Goal: Task Accomplishment & Management: Use online tool/utility

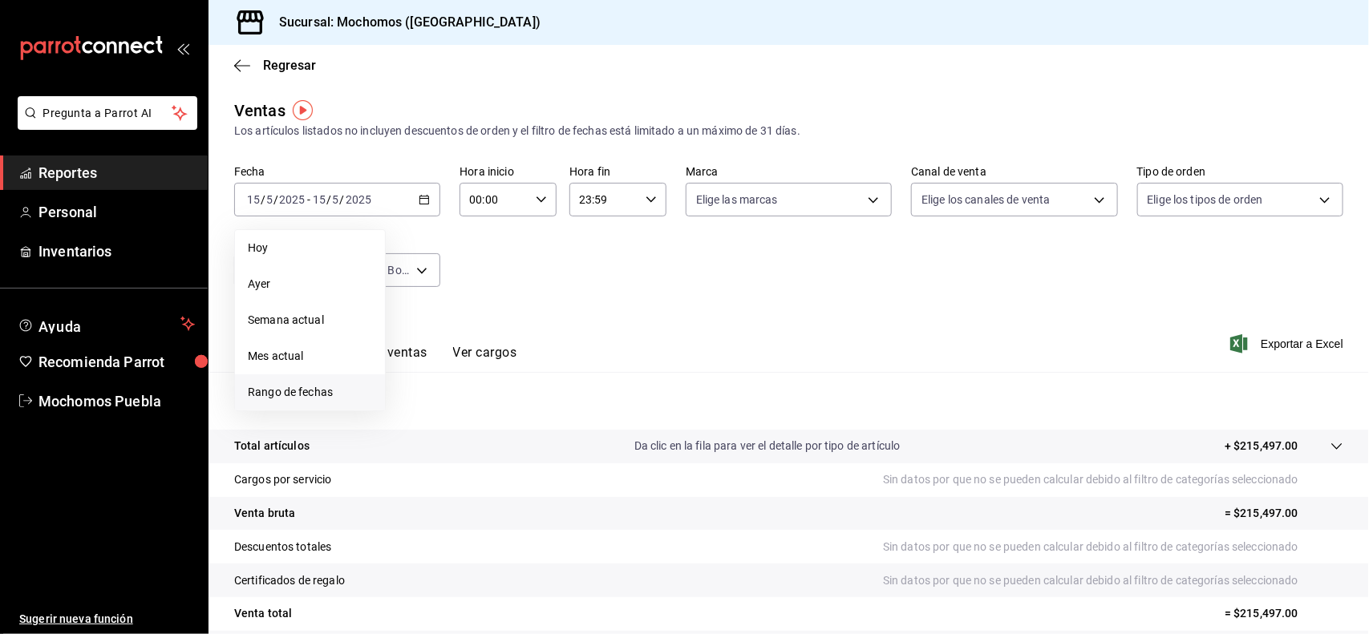
click at [298, 394] on span "Rango de fechas" at bounding box center [310, 392] width 124 height 17
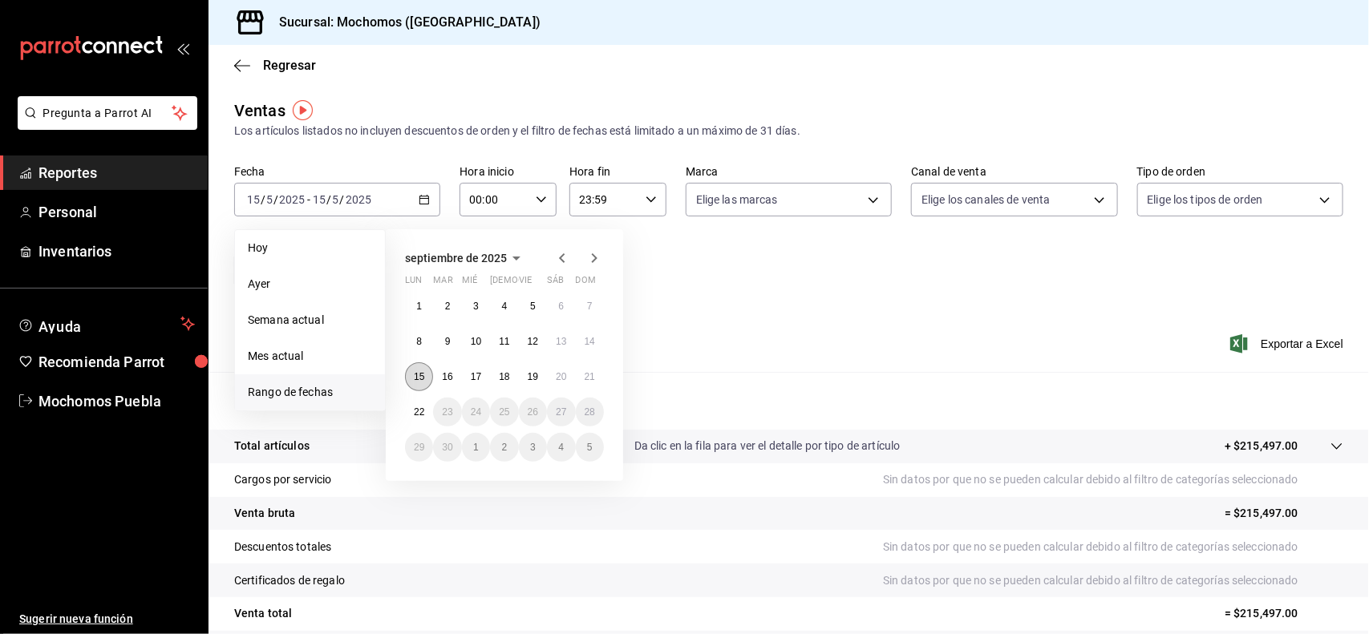
click at [423, 377] on abbr "15" at bounding box center [419, 376] width 10 height 11
click at [585, 371] on abbr "21" at bounding box center [590, 376] width 10 height 11
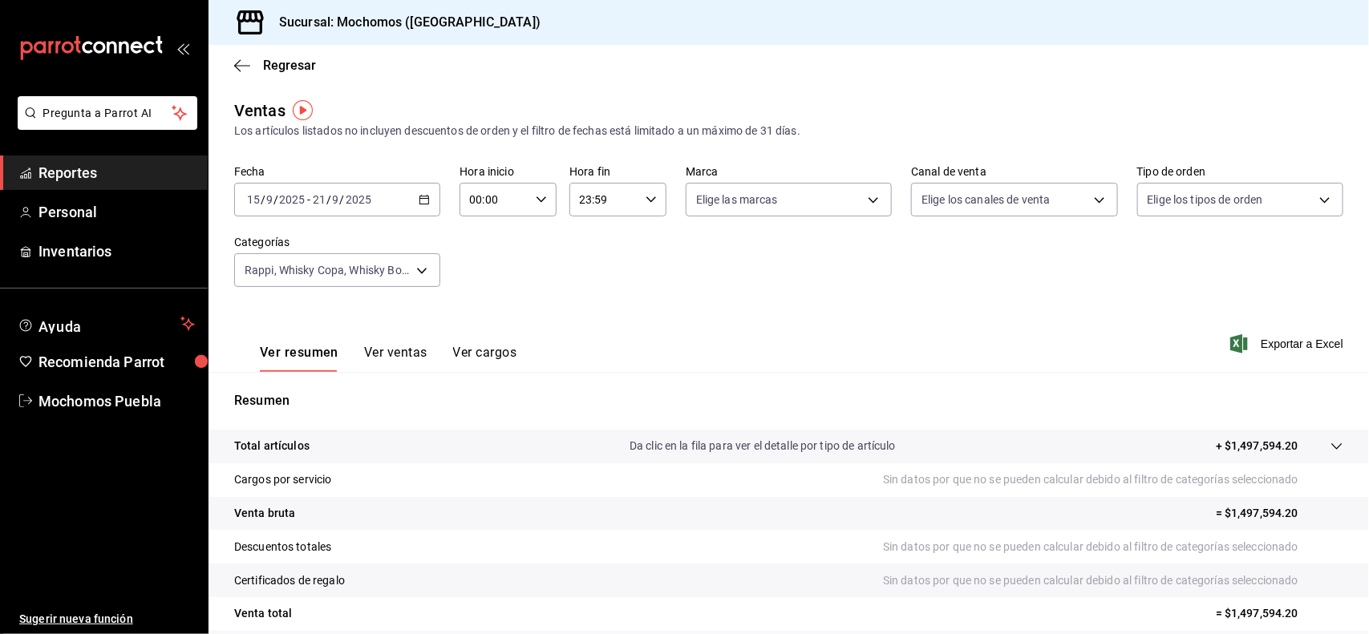
click at [422, 201] on icon "button" at bounding box center [424, 199] width 11 height 11
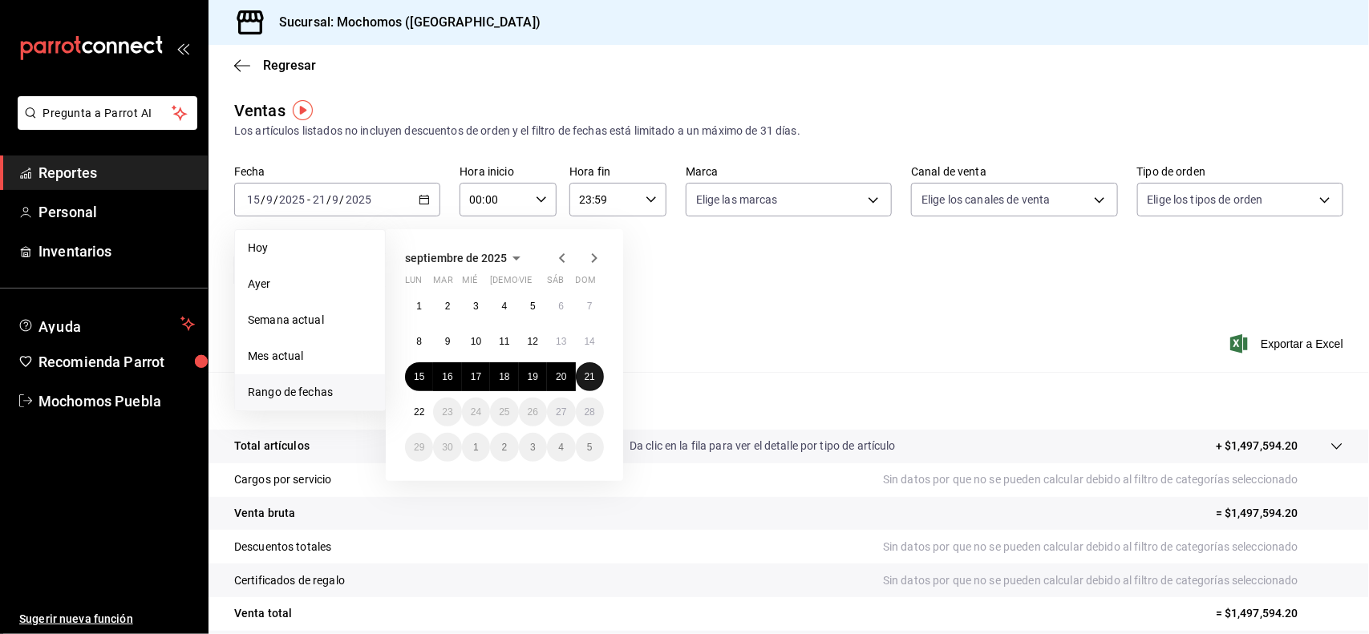
click at [582, 375] on button "21" at bounding box center [590, 377] width 28 height 29
click at [419, 411] on abbr "22" at bounding box center [419, 412] width 10 height 11
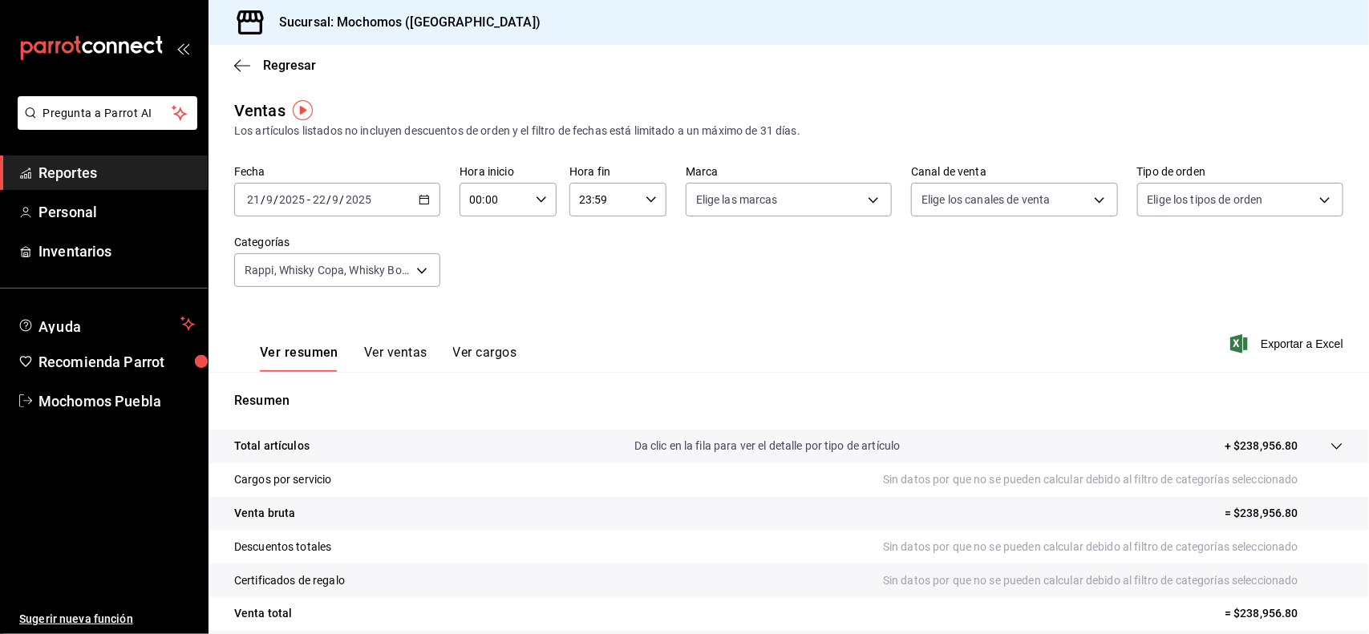
click at [537, 201] on \(Stroke\) "button" at bounding box center [542, 200] width 10 height 6
click at [481, 306] on button "02" at bounding box center [481, 318] width 42 height 32
type input "02:00"
click at [481, 306] on span "05" at bounding box center [481, 312] width 22 height 13
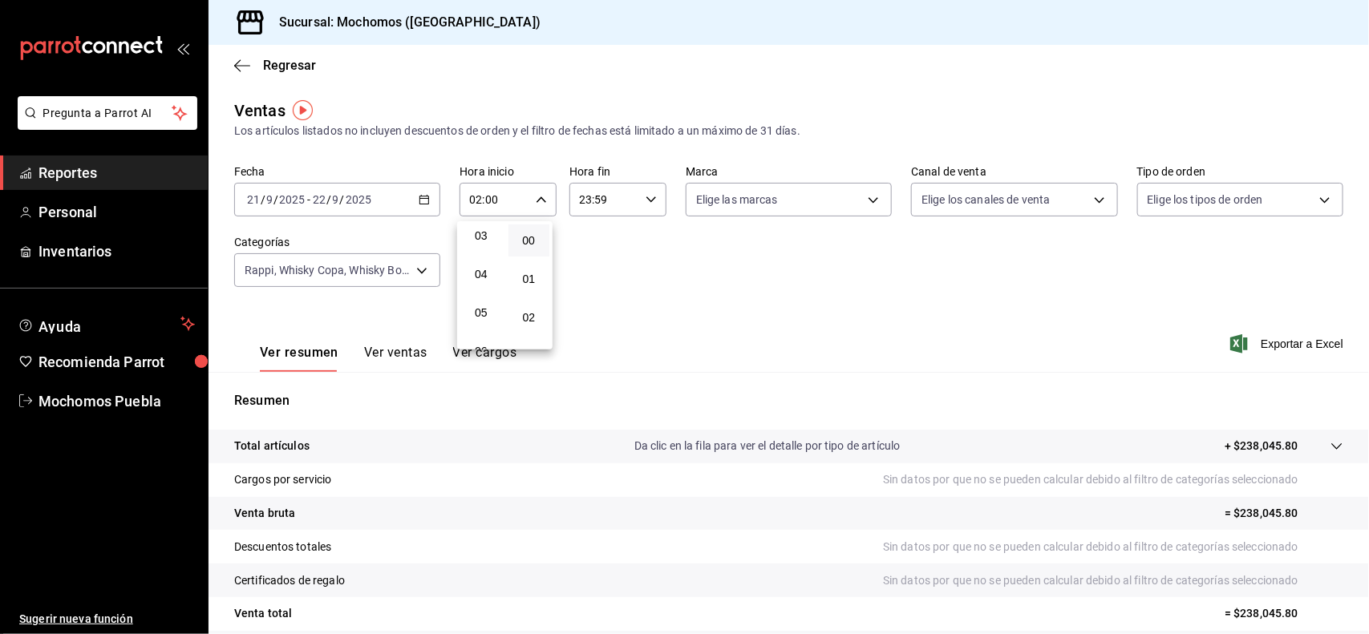
type input "05:00"
click at [647, 205] on div at bounding box center [684, 317] width 1369 height 634
click at [647, 205] on div "23:59 Hora fin" at bounding box center [617, 200] width 97 height 34
click at [587, 262] on button "21" at bounding box center [590, 273] width 42 height 32
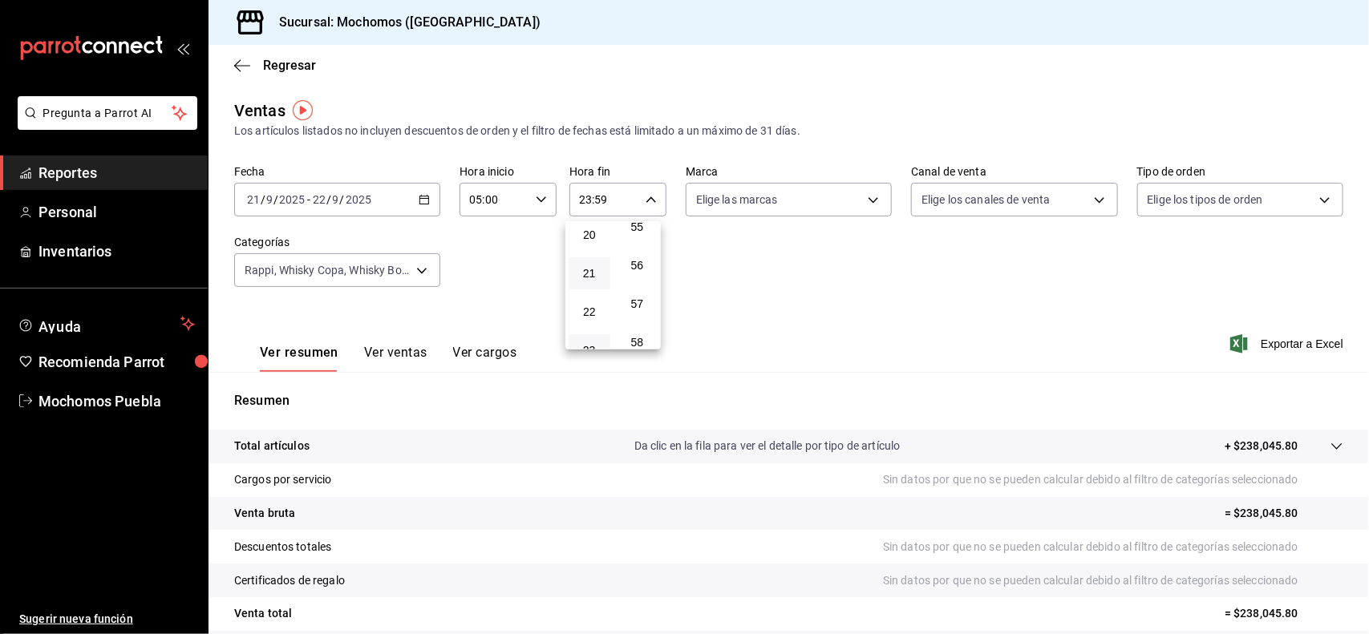
type input "21:59"
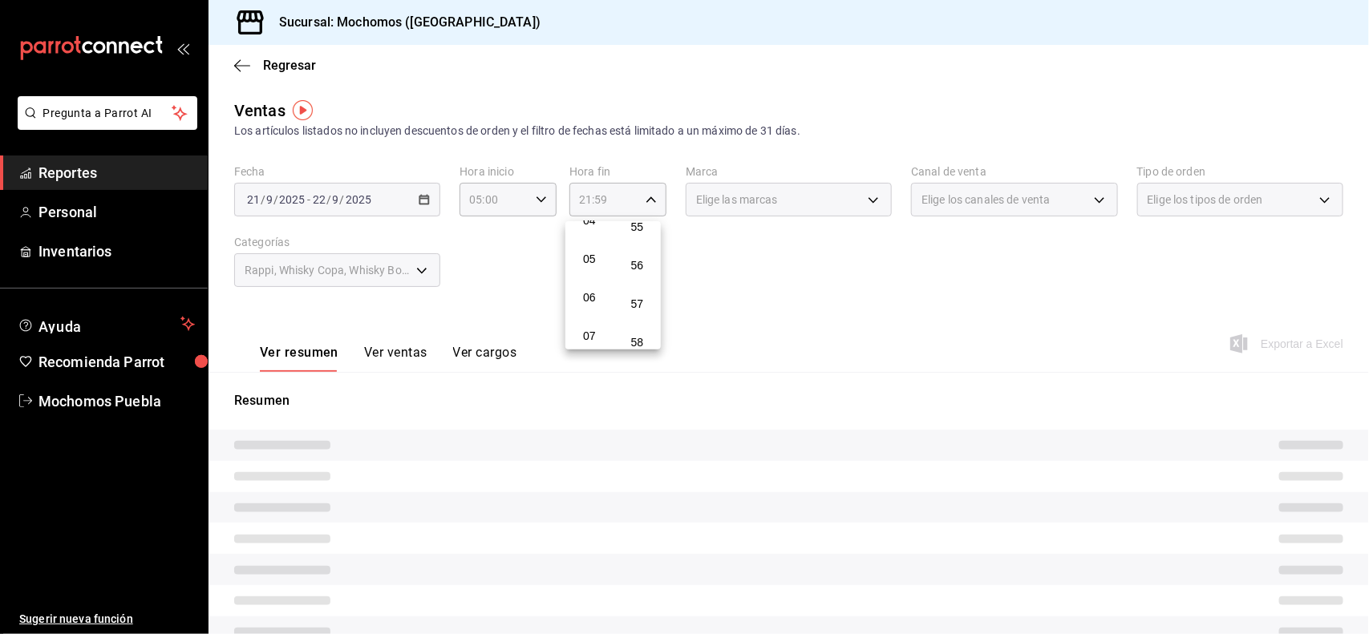
scroll to position [134, 0]
click at [590, 294] on span "05" at bounding box center [589, 299] width 22 height 13
type input "05:59"
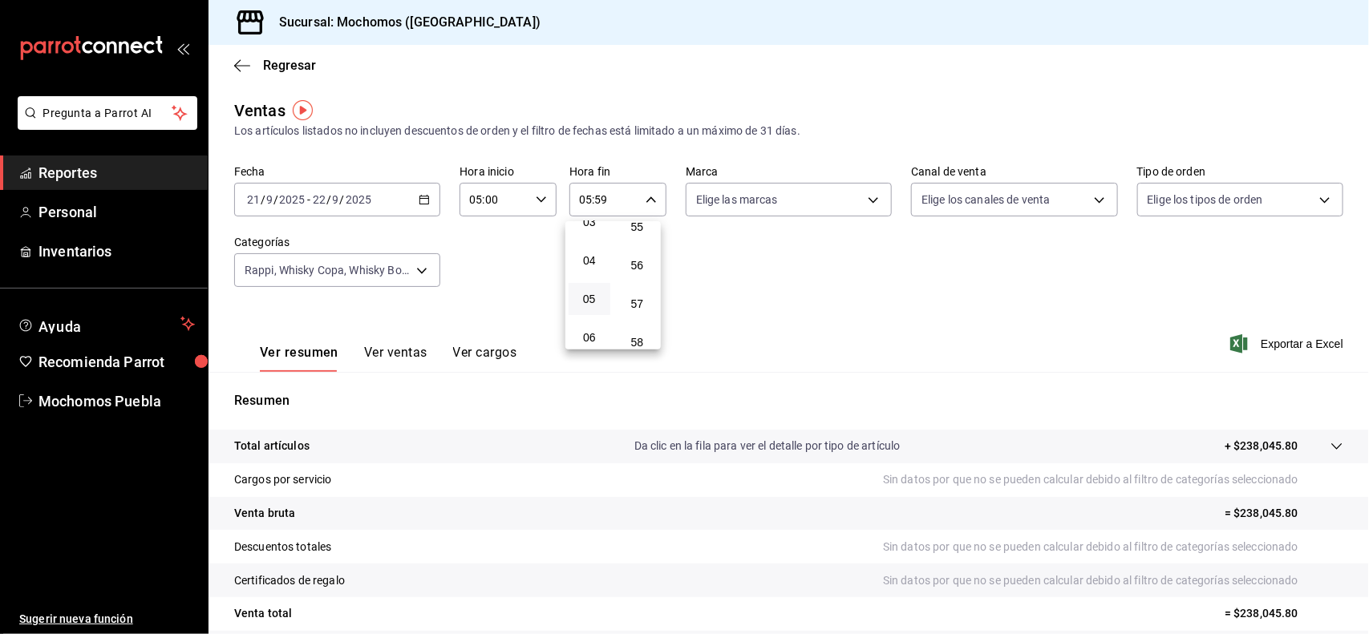
click at [842, 282] on div at bounding box center [684, 317] width 1369 height 634
click at [430, 203] on div "[DATE] [DATE] - [DATE] [DATE]" at bounding box center [337, 200] width 206 height 34
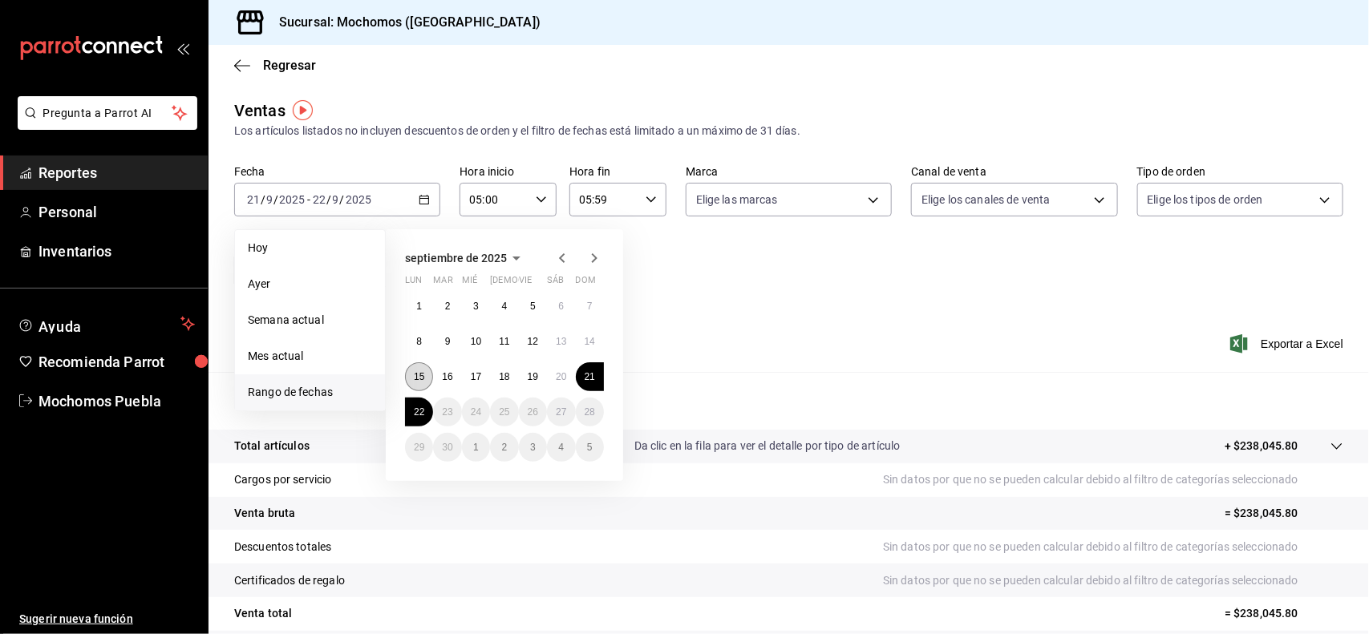
click at [419, 382] on button "15" at bounding box center [419, 377] width 28 height 29
click at [588, 386] on button "21" at bounding box center [590, 377] width 28 height 29
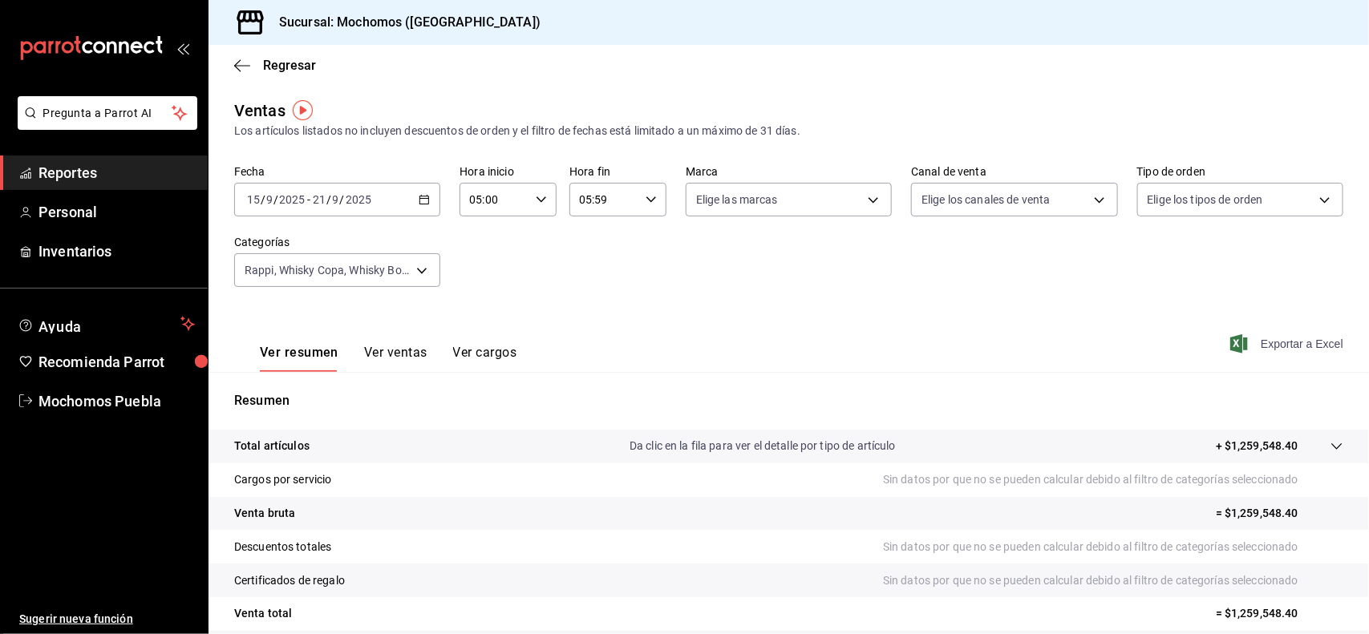
click at [1277, 347] on span "Exportar a Excel" at bounding box center [1289, 343] width 110 height 19
